Goal: Obtain resource: Download file/media

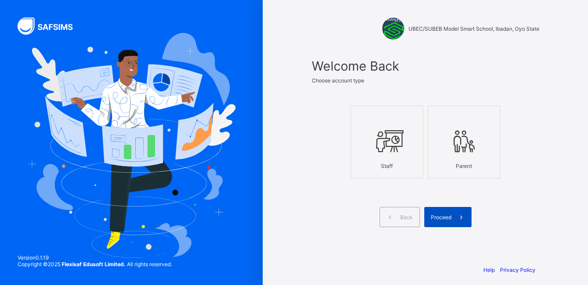
click at [440, 220] on span "Proceed" at bounding box center [441, 217] width 21 height 7
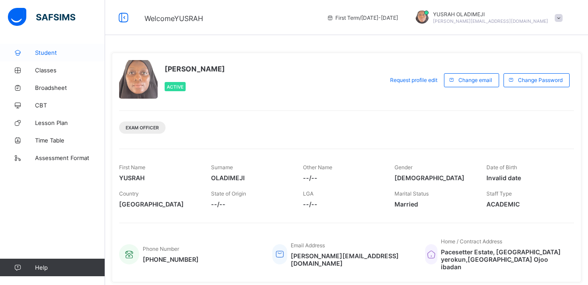
click at [54, 54] on span "Student" at bounding box center [70, 52] width 70 height 7
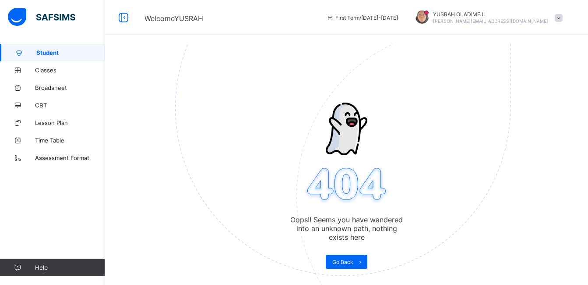
click at [334, 17] on icon at bounding box center [330, 17] width 7 height 7
click at [46, 89] on span "Broadsheet" at bounding box center [70, 87] width 70 height 7
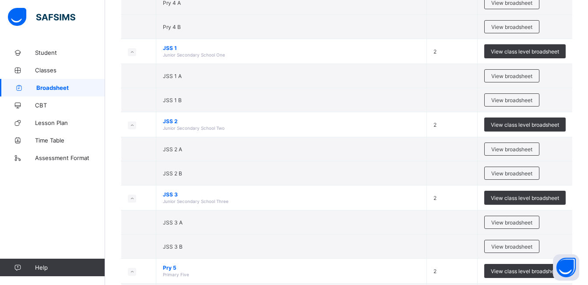
scroll to position [623, 0]
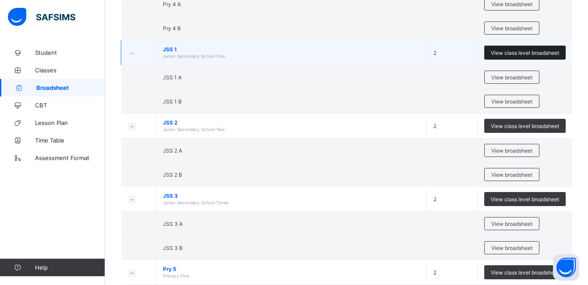
click at [512, 53] on span "View class level broadsheet" at bounding box center [525, 52] width 68 height 7
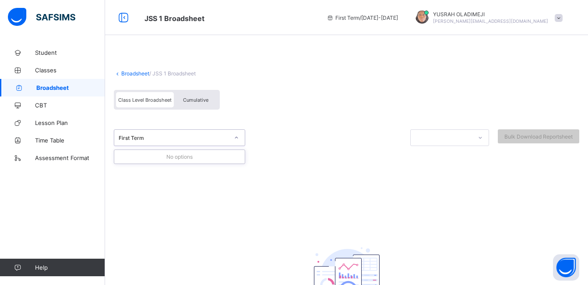
click at [237, 136] on icon at bounding box center [236, 137] width 5 height 9
click at [191, 102] on span "Cumulative" at bounding box center [195, 100] width 25 height 6
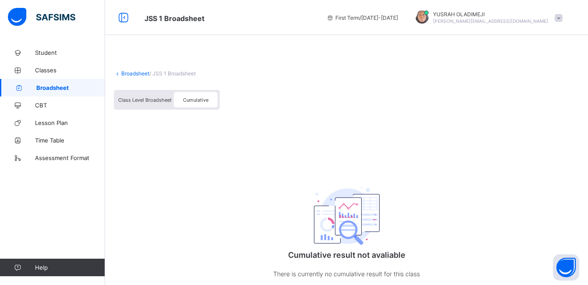
click at [334, 18] on icon at bounding box center [330, 17] width 7 height 7
click at [334, 17] on icon at bounding box center [330, 17] width 7 height 7
click at [34, 51] on icon at bounding box center [17, 52] width 35 height 7
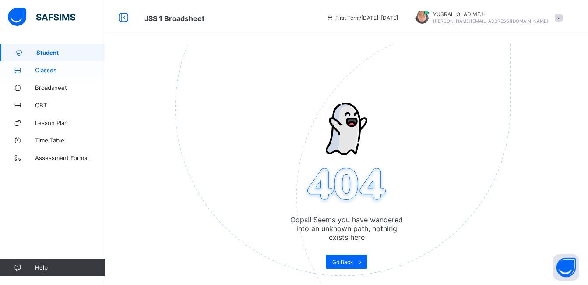
click at [36, 71] on span "Classes" at bounding box center [70, 70] width 70 height 7
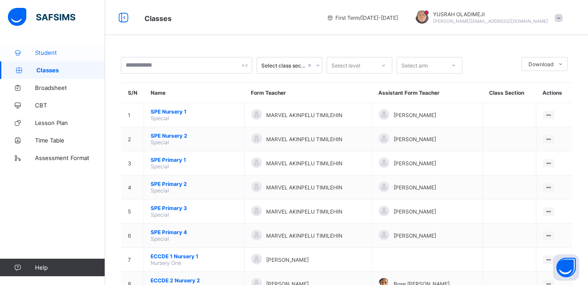
click at [52, 51] on span "Student" at bounding box center [70, 52] width 70 height 7
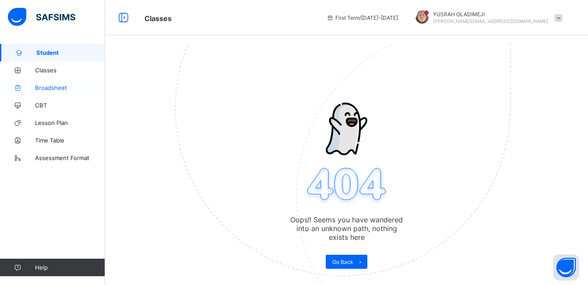
click at [61, 87] on span "Broadsheet" at bounding box center [70, 87] width 70 height 7
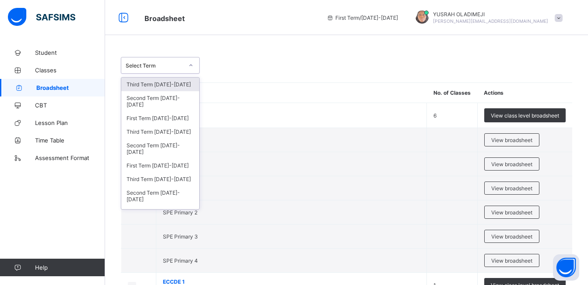
click at [194, 63] on div at bounding box center [191, 65] width 15 height 14
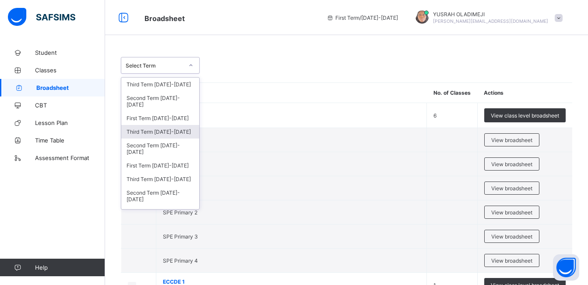
click at [171, 126] on div "Third Term [DATE]-[DATE]" at bounding box center [160, 132] width 78 height 14
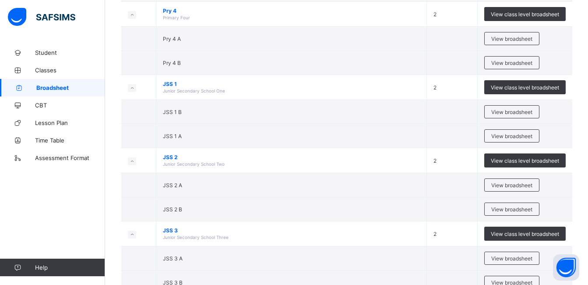
scroll to position [626, 0]
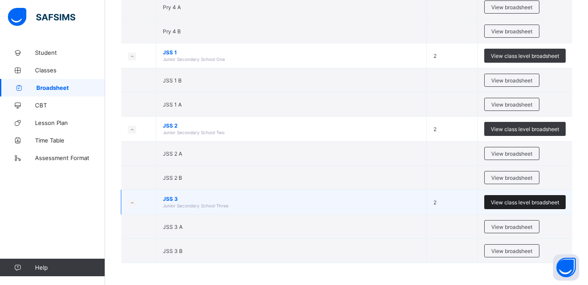
click at [518, 198] on div "View class level broadsheet" at bounding box center [524, 202] width 81 height 14
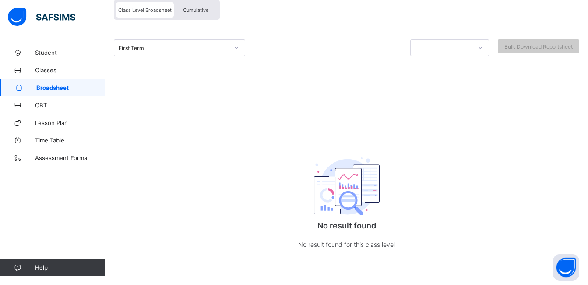
scroll to position [90, 0]
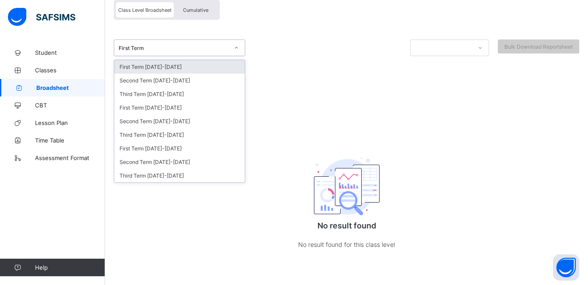
click at [239, 45] on div at bounding box center [236, 48] width 15 height 14
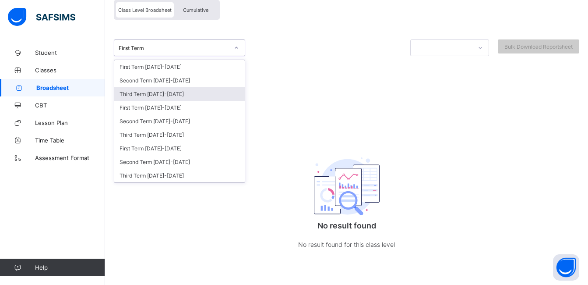
click at [165, 91] on div "Third Term [DATE]-[DATE]" at bounding box center [179, 94] width 131 height 14
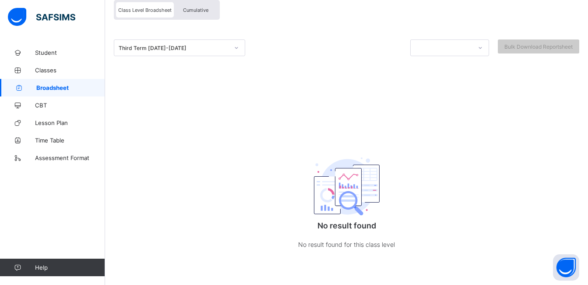
click at [190, 11] on span "Cumulative" at bounding box center [195, 10] width 25 height 6
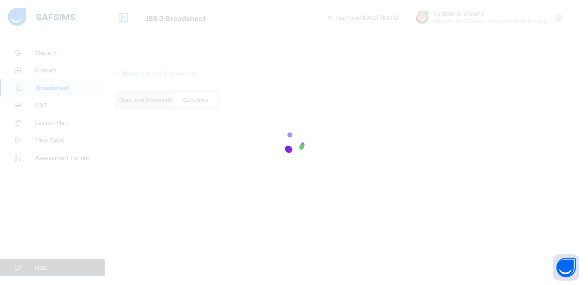
scroll to position [0, 0]
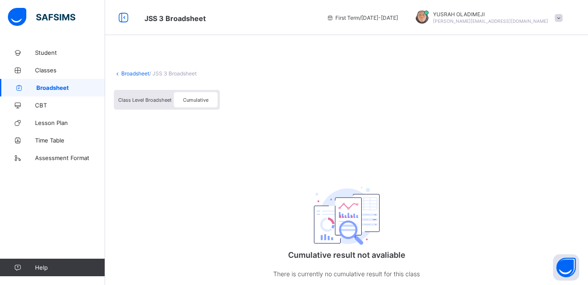
click at [187, 99] on span "Cumulative" at bounding box center [195, 100] width 25 height 6
click at [155, 99] on span "Class Level Broadsheet" at bounding box center [144, 100] width 53 height 6
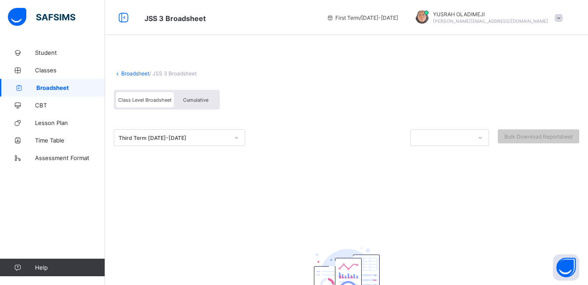
click at [237, 138] on icon at bounding box center [236, 137] width 5 height 9
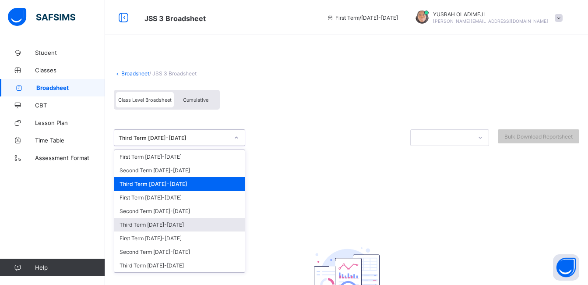
click at [157, 223] on div "Third Term [DATE]-[DATE]" at bounding box center [179, 225] width 131 height 14
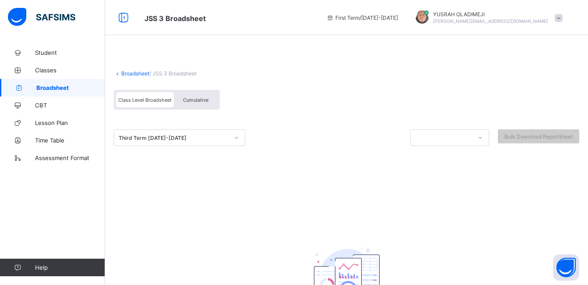
click at [200, 101] on span "Cumulative" at bounding box center [195, 100] width 25 height 6
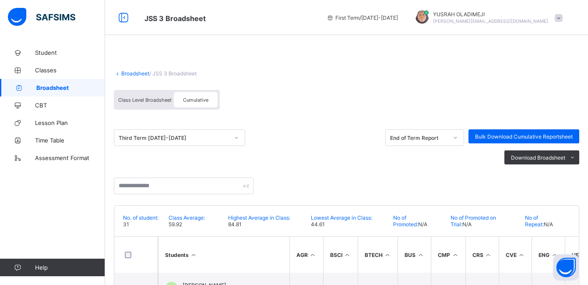
click at [121, 73] on link "Broadsheet" at bounding box center [135, 73] width 28 height 7
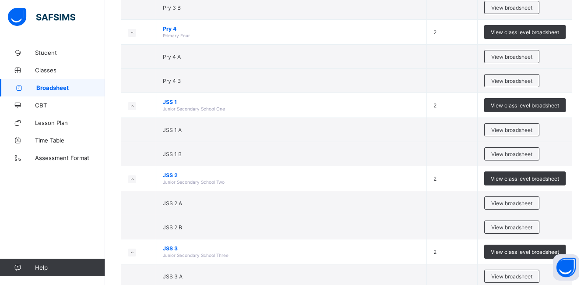
scroll to position [590, 0]
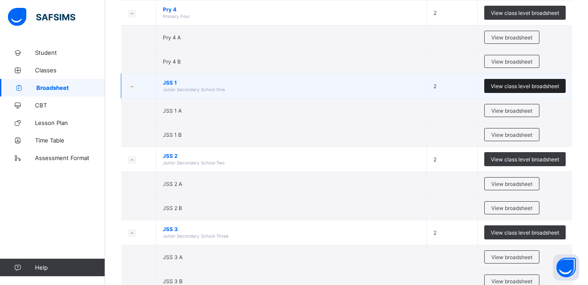
click at [513, 83] on span "View class level broadsheet" at bounding box center [525, 86] width 68 height 7
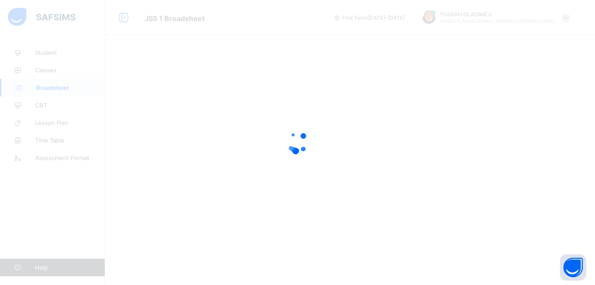
click at [234, 48] on div at bounding box center [297, 142] width 595 height 285
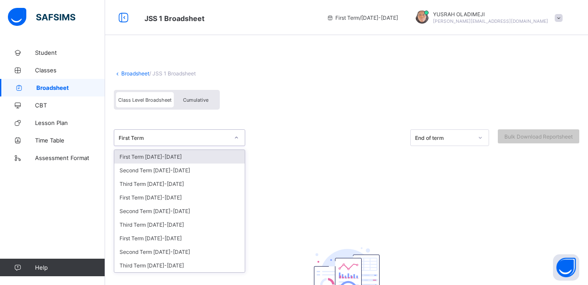
click at [235, 137] on icon at bounding box center [236, 137] width 5 height 9
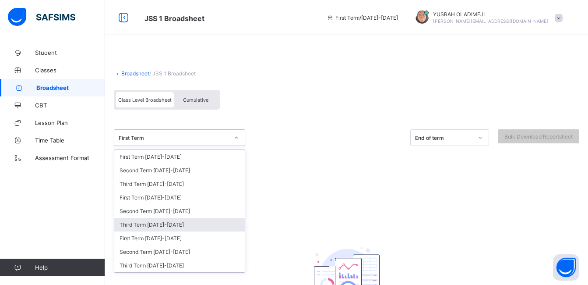
click at [161, 223] on div "Third Term [DATE]-[DATE]" at bounding box center [179, 225] width 131 height 14
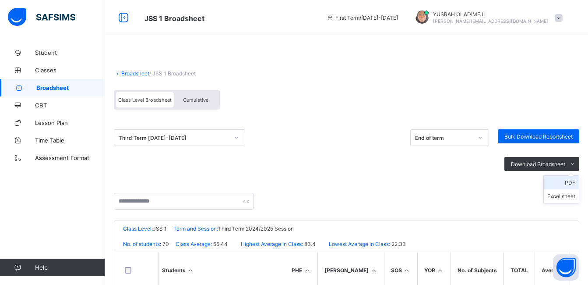
click at [575, 180] on li "PDF" at bounding box center [561, 183] width 35 height 14
click at [184, 100] on span "Cumulative" at bounding box center [195, 100] width 25 height 6
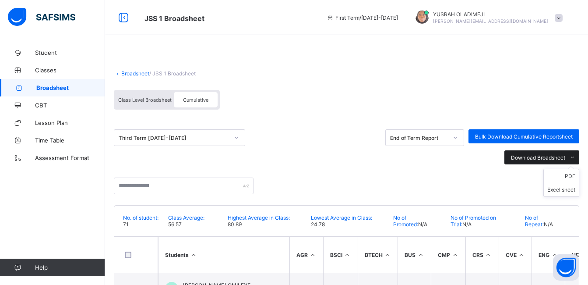
click at [561, 158] on span "Download Broadsheet" at bounding box center [538, 157] width 54 height 7
click at [576, 172] on ul "PDF Excel sheet" at bounding box center [562, 183] width 36 height 28
click at [576, 174] on li "PDF" at bounding box center [561, 176] width 35 height 14
